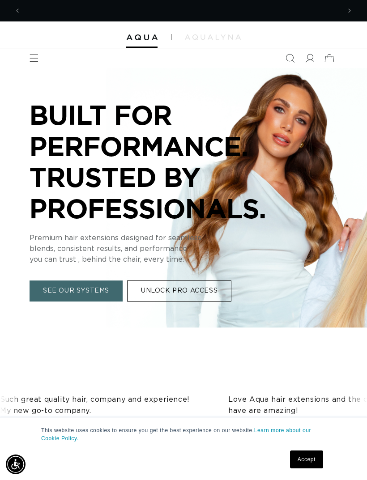
scroll to position [0, 319]
click at [37, 55] on icon "Menu" at bounding box center [34, 58] width 9 height 9
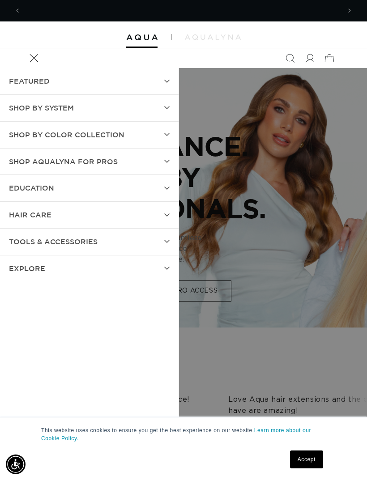
scroll to position [0, 638]
click at [314, 56] on span at bounding box center [310, 58] width 20 height 20
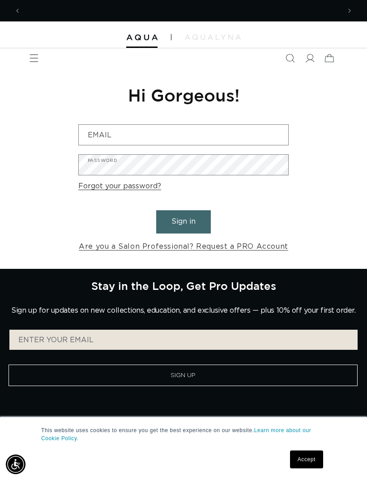
scroll to position [0, 319]
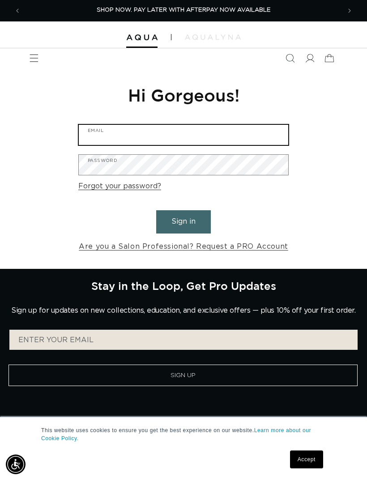
type input "klluikart@gmail.com"
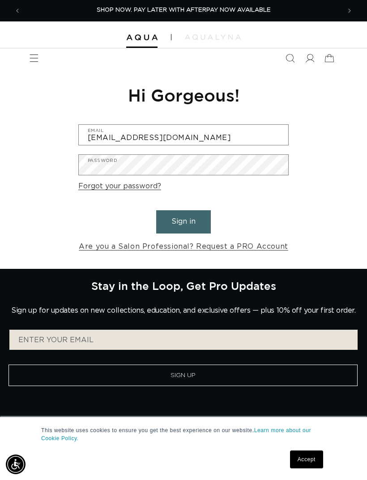
click at [183, 220] on button "Sign in" at bounding box center [183, 221] width 55 height 23
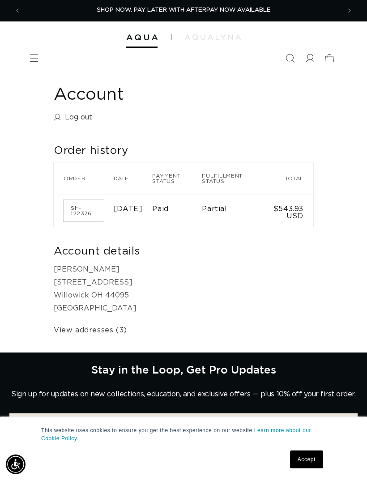
click at [38, 57] on icon "Menu" at bounding box center [34, 58] width 9 height 9
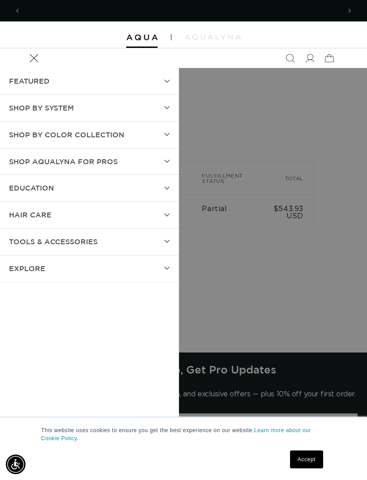
scroll to position [0, 319]
click at [152, 137] on summary "Shop by Color Collection" at bounding box center [89, 135] width 178 height 26
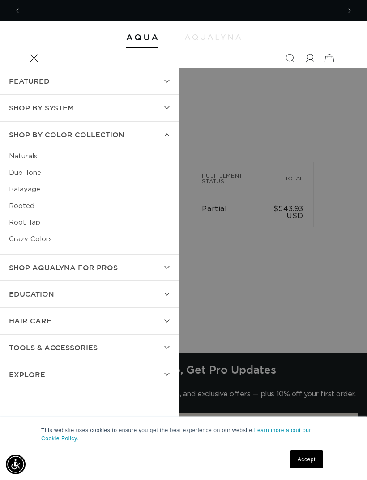
click at [154, 111] on summary "SHOP BY SYSTEM" at bounding box center [89, 108] width 178 height 26
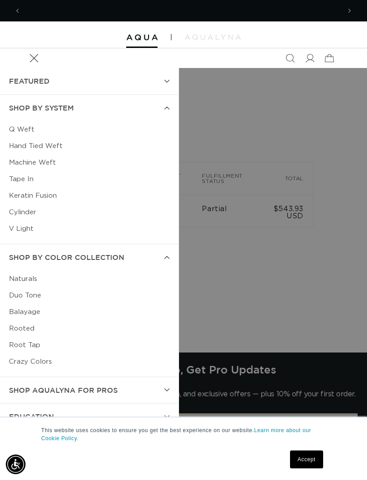
scroll to position [0, 0]
click at [49, 146] on link "Hand Tied Weft" at bounding box center [89, 146] width 160 height 17
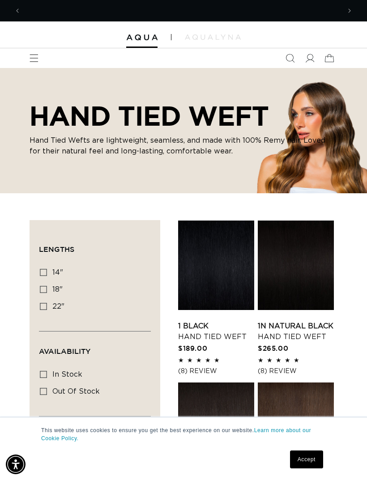
scroll to position [0, 319]
click at [39, 64] on span "Menu" at bounding box center [34, 58] width 20 height 20
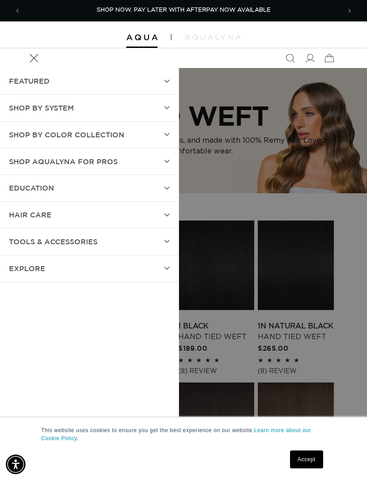
click at [41, 107] on span "SHOP BY SYSTEM" at bounding box center [41, 107] width 65 height 13
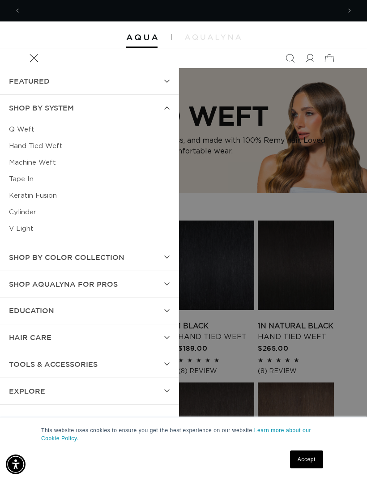
scroll to position [0, 638]
click at [44, 68] on summary "Menu" at bounding box center [34, 58] width 20 height 20
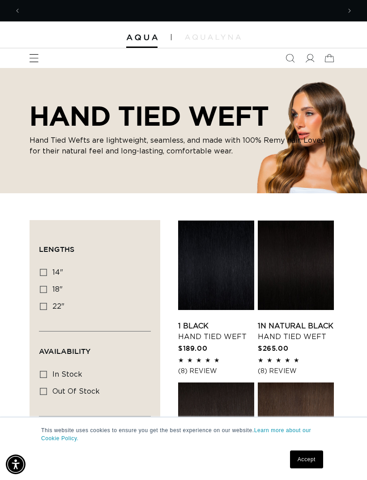
scroll to position [0, 0]
click at [35, 55] on icon "Menu" at bounding box center [34, 58] width 9 height 9
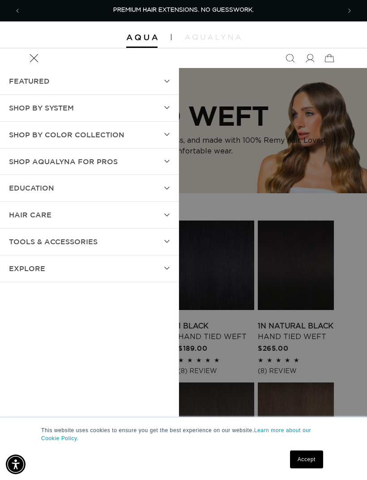
click at [34, 107] on span "SHOP BY SYSTEM" at bounding box center [41, 107] width 65 height 13
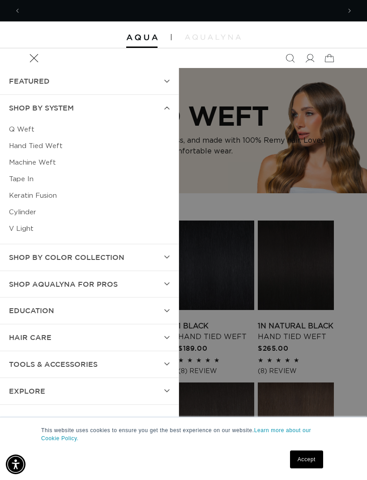
scroll to position [0, 319]
click at [22, 134] on link "Q Weft" at bounding box center [89, 129] width 160 height 17
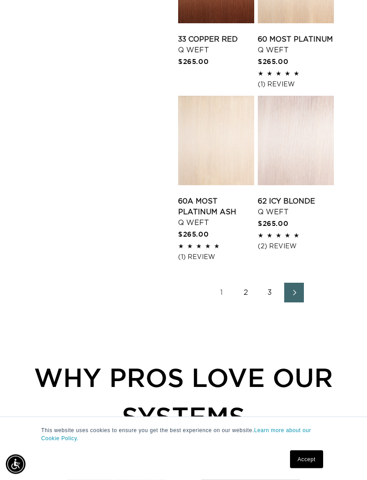
scroll to position [1242, 0]
click at [301, 298] on link "Next page" at bounding box center [294, 293] width 20 height 20
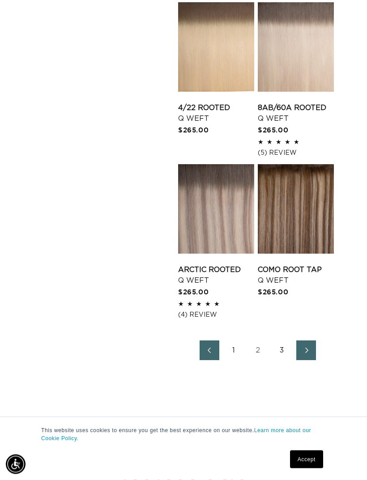
scroll to position [1164, 0]
click at [307, 348] on icon "Next page" at bounding box center [306, 350] width 3 height 5
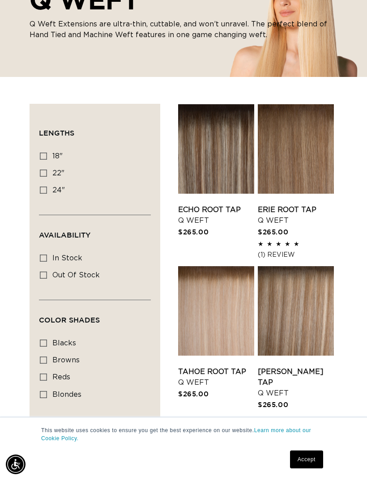
scroll to position [117, 0]
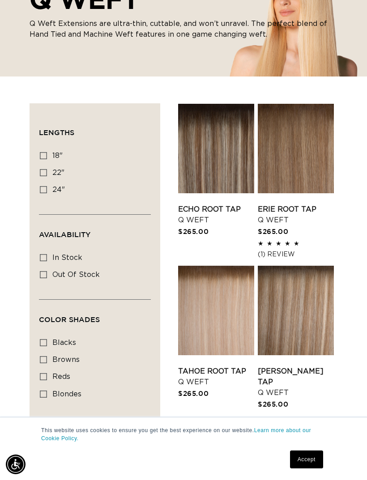
click at [291, 204] on link "Erie Root Tap Q Weft" at bounding box center [295, 214] width 76 height 21
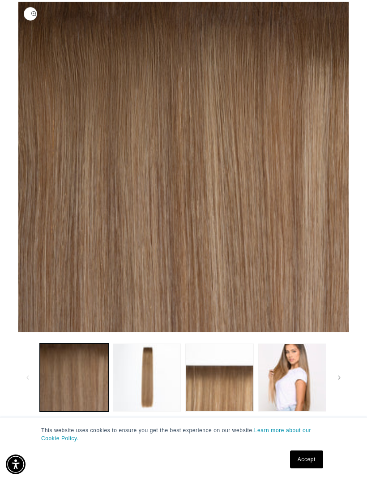
scroll to position [99, 0]
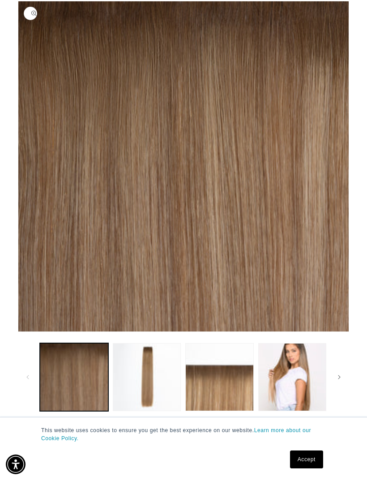
click at [297, 371] on button "Load image 4 in gallery view" at bounding box center [292, 377] width 68 height 68
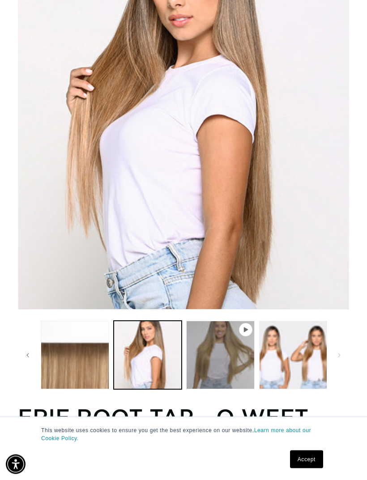
scroll to position [195, 0]
click at [307, 371] on button "Load image 5 in gallery view" at bounding box center [293, 355] width 68 height 68
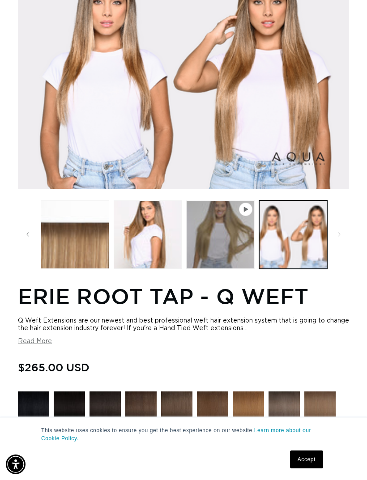
scroll to position [0, 0]
click at [42, 345] on button "Read More" at bounding box center [35, 342] width 34 height 8
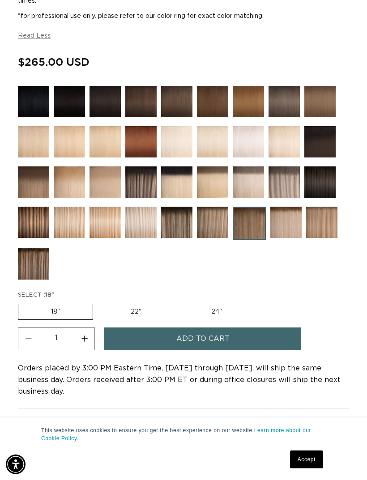
click at [143, 312] on label "22" Variant sold out or unavailable" at bounding box center [136, 311] width 76 height 15
click at [98, 302] on input "22" Variant sold out or unavailable" at bounding box center [97, 302] width 0 height 0
radio input "true"
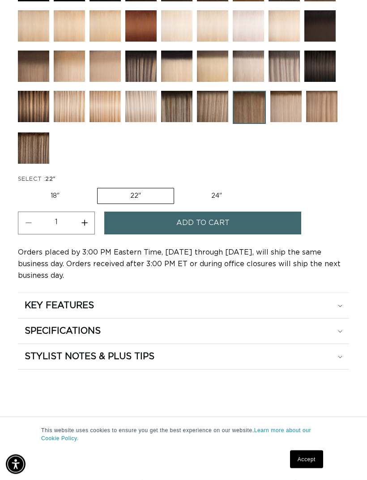
scroll to position [750, 0]
click at [333, 311] on div "SPECIFICATIONS" at bounding box center [183, 306] width 317 height 12
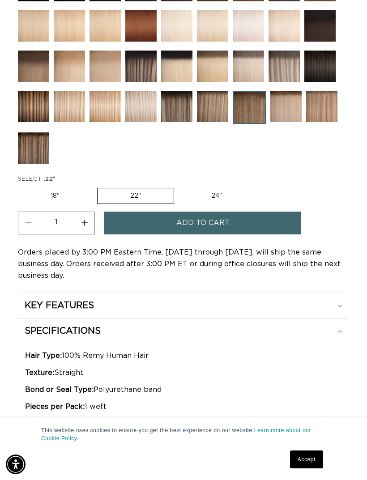
scroll to position [0, 0]
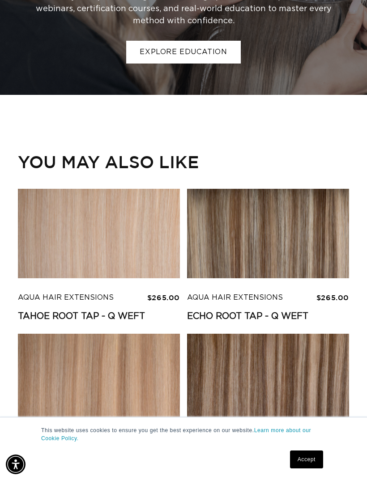
click at [124, 311] on link "Tahoe Root Tap - Q Weft" at bounding box center [99, 316] width 162 height 11
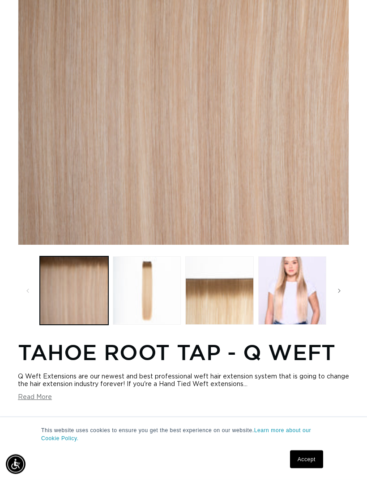
click at [311, 305] on button "Load image 4 in gallery view" at bounding box center [292, 291] width 68 height 68
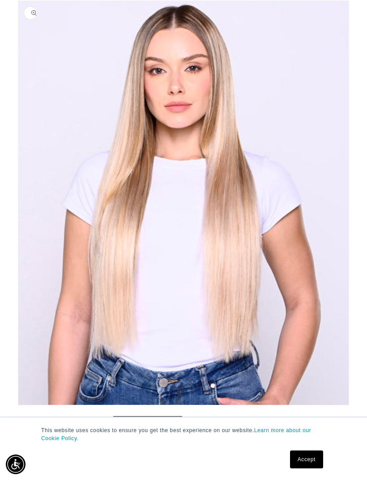
scroll to position [0, 638]
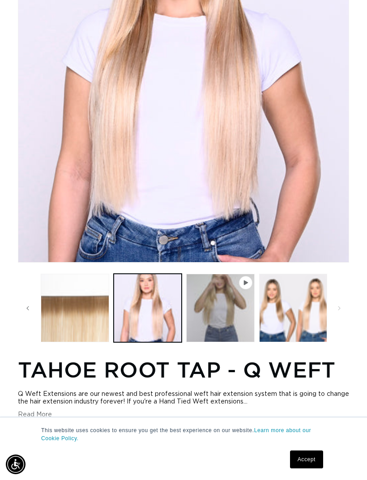
click at [245, 306] on button "Play video 1 in gallery view" at bounding box center [220, 308] width 68 height 68
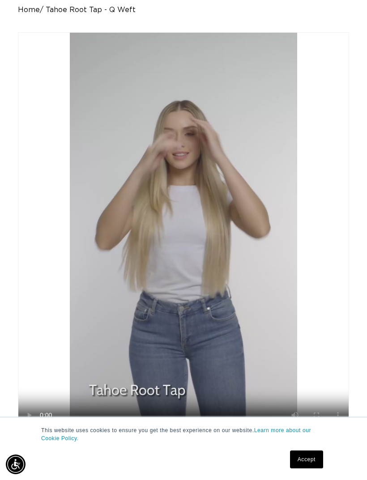
scroll to position [0, 0]
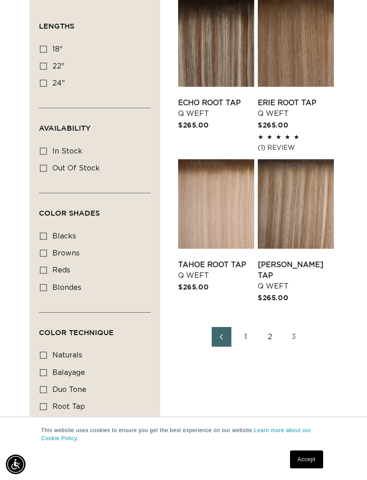
click at [269, 336] on link "2" at bounding box center [270, 337] width 20 height 20
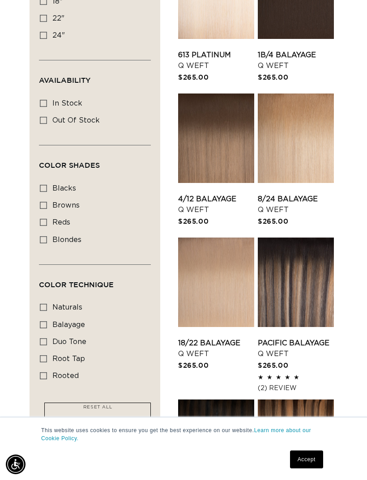
scroll to position [274, 0]
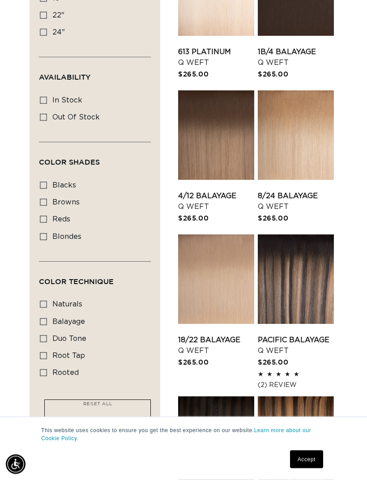
click at [219, 335] on link "18/22 Balayage Q Weft" at bounding box center [216, 345] width 76 height 21
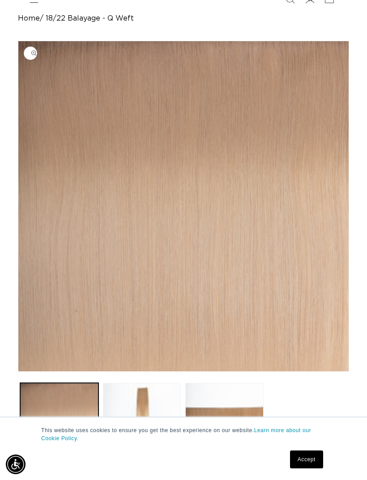
scroll to position [0, 319]
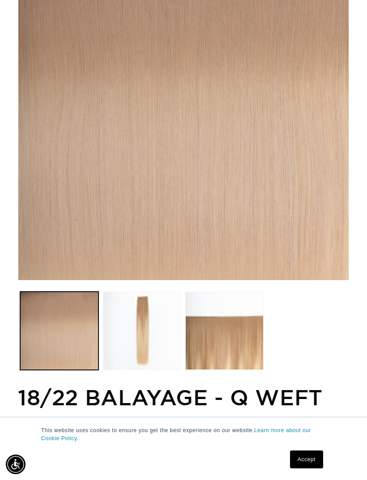
click at [133, 334] on button "Load image 2 in gallery view" at bounding box center [142, 330] width 78 height 78
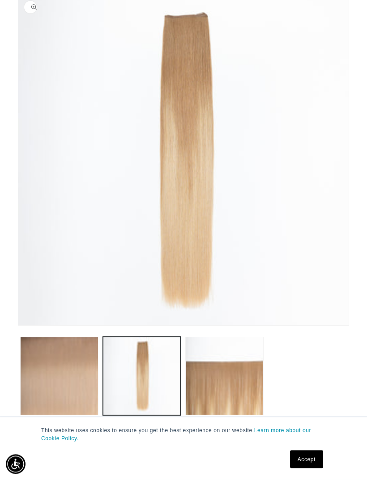
scroll to position [99, 0]
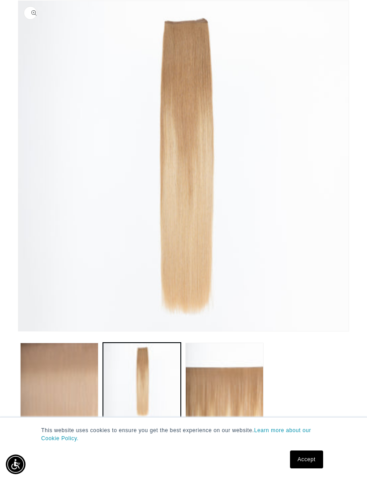
click at [216, 397] on button "Load image 3 in gallery view" at bounding box center [224, 381] width 78 height 78
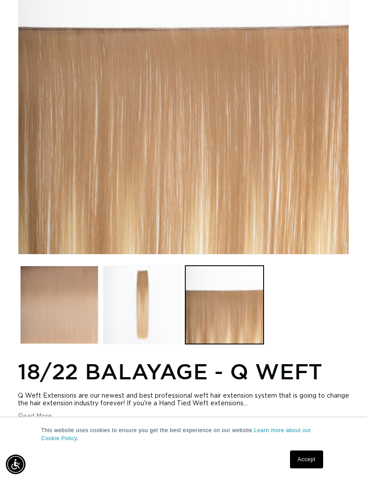
scroll to position [0, 0]
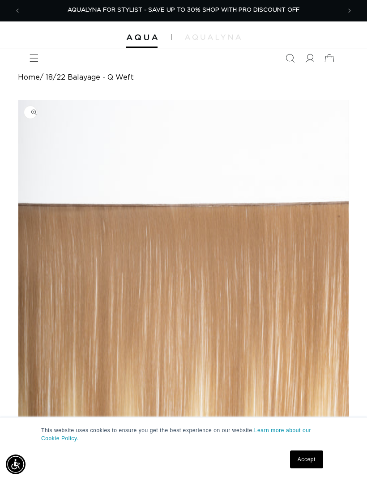
click at [32, 55] on icon "Menu" at bounding box center [34, 58] width 9 height 9
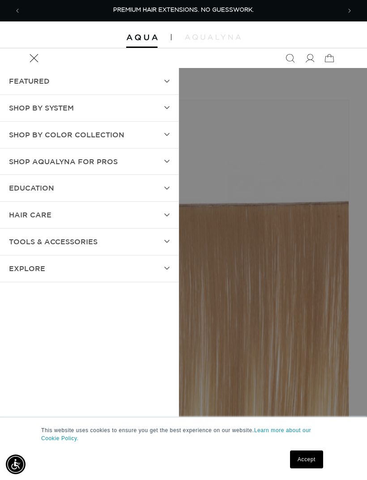
click at [70, 97] on summary "SHOP BY SYSTEM" at bounding box center [89, 108] width 178 height 26
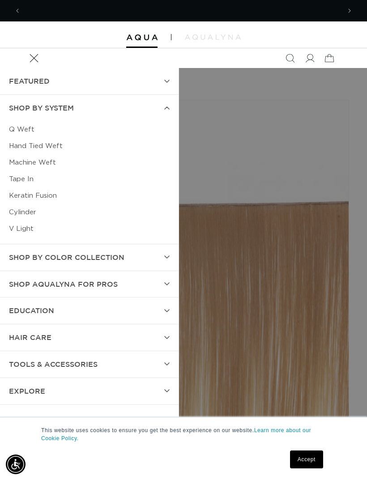
scroll to position [0, 319]
click at [58, 143] on link "Hand Tied Weft" at bounding box center [89, 146] width 160 height 17
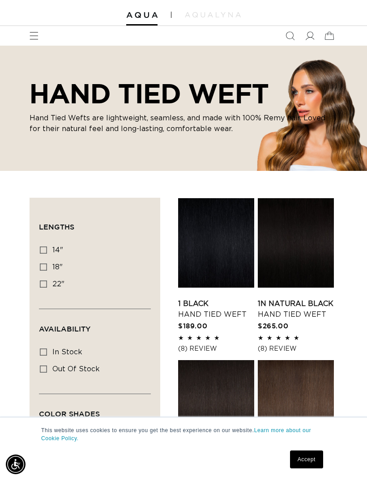
scroll to position [0, 319]
click at [45, 287] on label "22" 22" (30 products)" at bounding box center [92, 284] width 105 height 17
click at [45, 287] on input "22" 22" (30 products)" at bounding box center [43, 283] width 7 height 7
checkbox input "true"
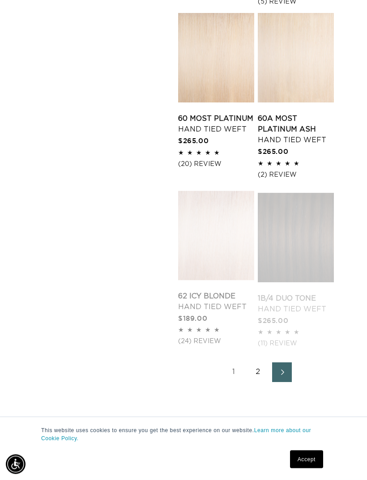
scroll to position [1200, 0]
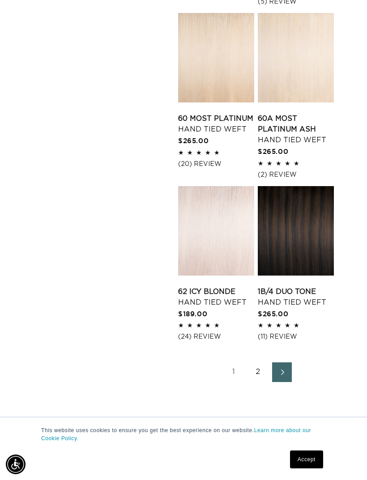
click at [259, 377] on link "2" at bounding box center [258, 372] width 20 height 20
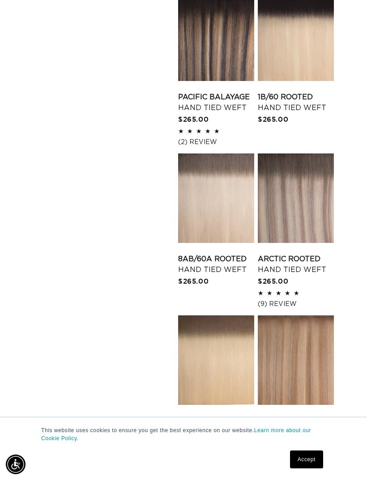
scroll to position [0, 319]
click at [222, 253] on link "8AB/60A Rooted Hand Tied Weft" at bounding box center [216, 263] width 76 height 21
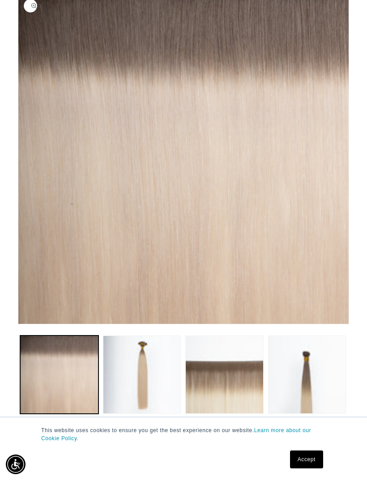
scroll to position [100, 0]
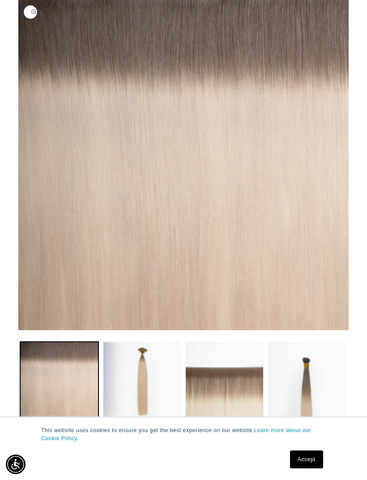
click at [141, 372] on button "Load image 2 in gallery view" at bounding box center [142, 381] width 78 height 78
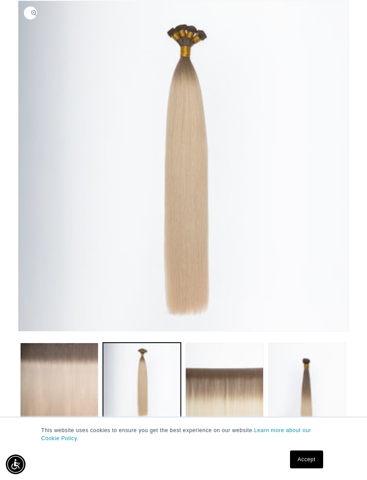
scroll to position [0, 0]
click at [225, 387] on button "Load image 3 in gallery view" at bounding box center [224, 381] width 78 height 78
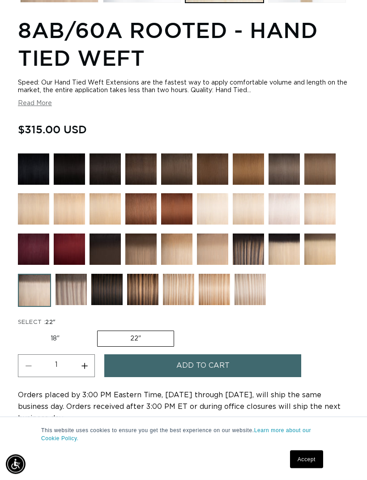
scroll to position [517, 0]
click at [65, 346] on label "18" Variant sold out or unavailable" at bounding box center [55, 338] width 74 height 15
click at [21, 329] on input "18" Variant sold out or unavailable" at bounding box center [20, 329] width 0 height 0
radio input "true"
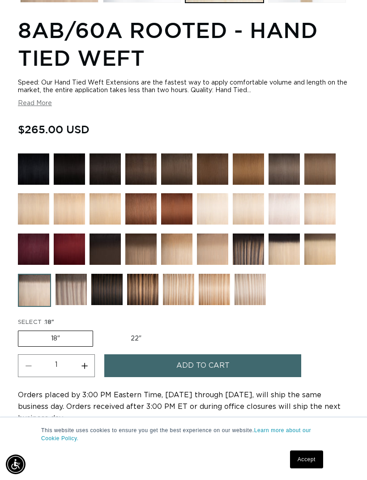
scroll to position [0, 319]
click at [133, 344] on label "22" Variant sold out or unavailable" at bounding box center [136, 338] width 76 height 15
click at [98, 329] on input "22" Variant sold out or unavailable" at bounding box center [97, 329] width 0 height 0
radio input "true"
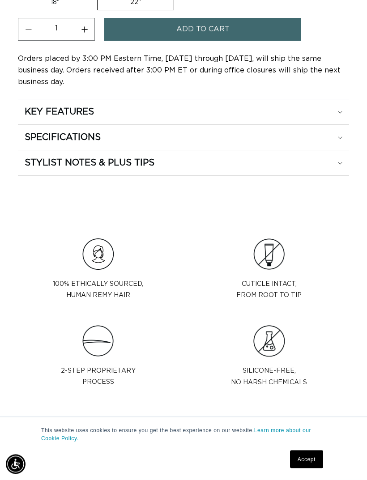
scroll to position [853, 0]
click at [337, 118] on div "STYLIST NOTES & PLUS TIPS" at bounding box center [183, 112] width 317 height 12
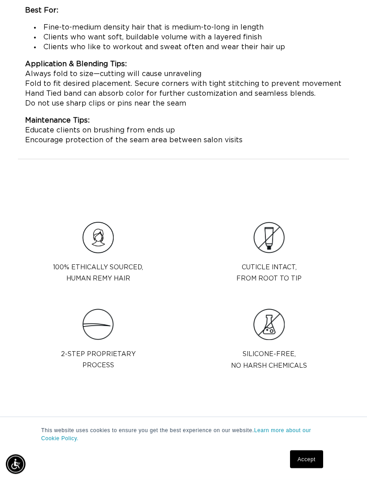
scroll to position [0, 0]
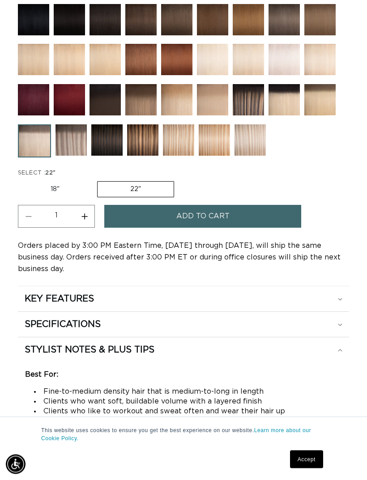
click at [324, 305] on div "SPECIFICATIONS" at bounding box center [183, 299] width 317 height 12
